Goal: Check status: Check status

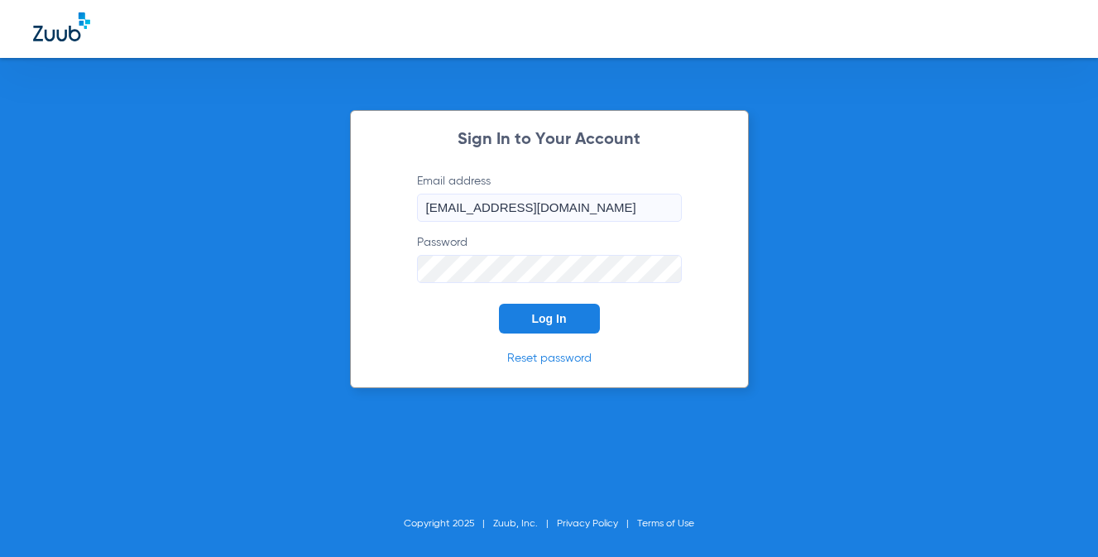
click at [564, 319] on span "Log In" at bounding box center [549, 318] width 35 height 13
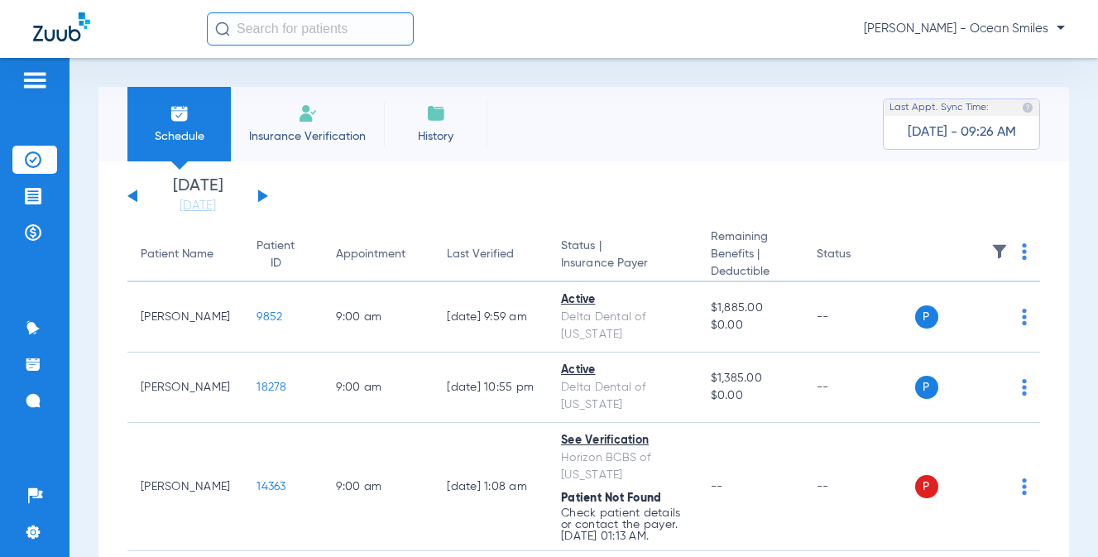
click at [261, 193] on button at bounding box center [263, 196] width 10 height 12
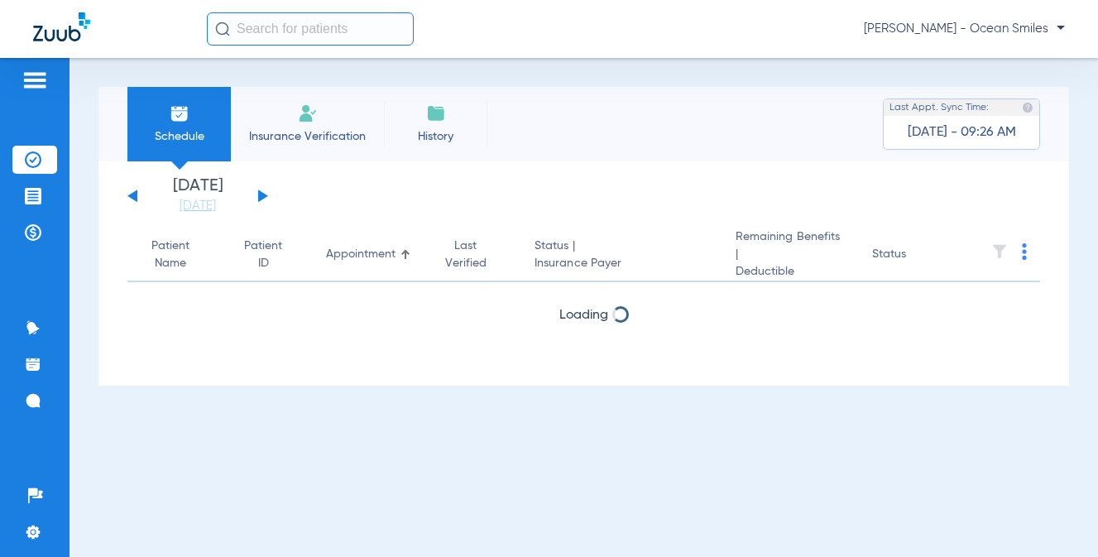
click at [263, 197] on button at bounding box center [263, 196] width 10 height 12
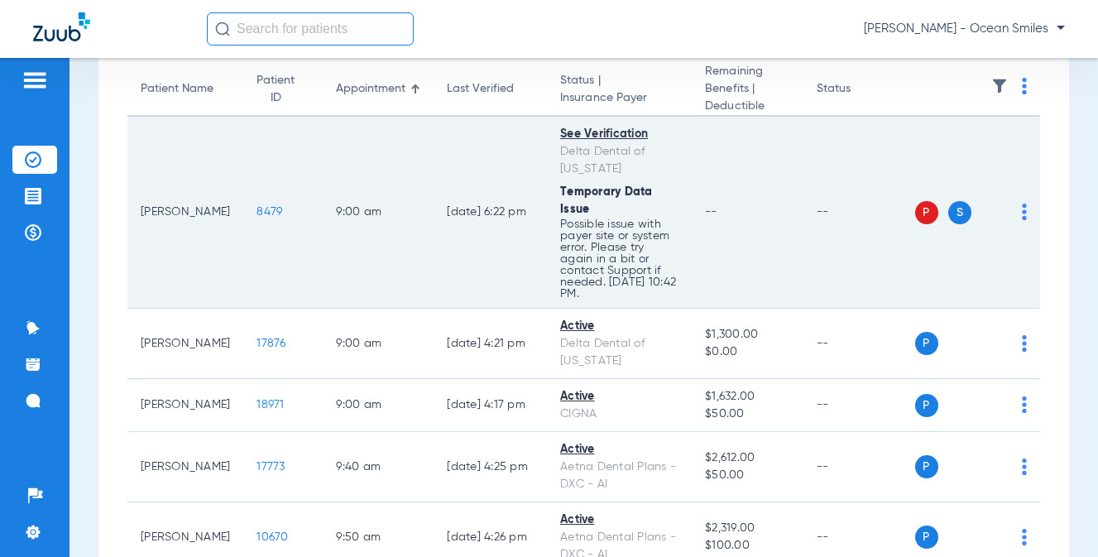
scroll to position [248, 0]
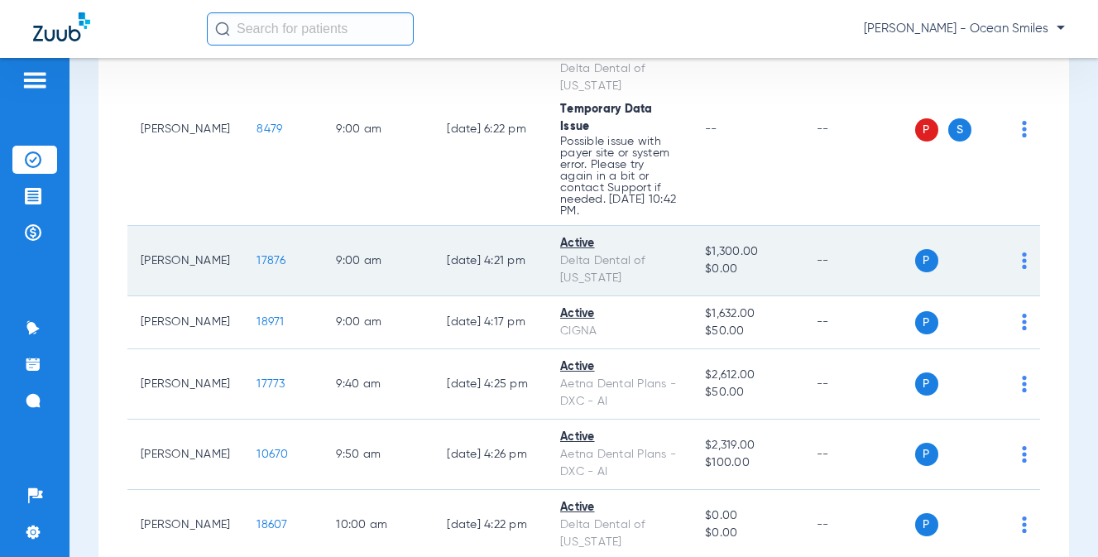
click at [1015, 256] on td "P S" at bounding box center [978, 261] width 126 height 70
click at [1007, 258] on div "P S" at bounding box center [971, 260] width 113 height 23
click at [1022, 258] on img at bounding box center [1024, 260] width 5 height 17
click at [1012, 257] on div at bounding box center [549, 278] width 1098 height 557
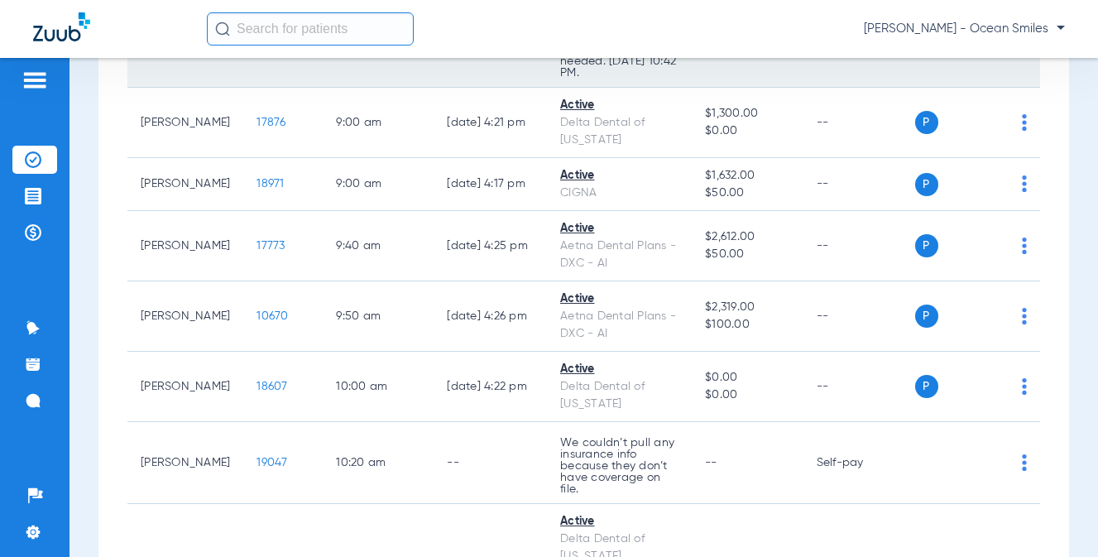
scroll to position [386, 0]
